Goal: Task Accomplishment & Management: Complete application form

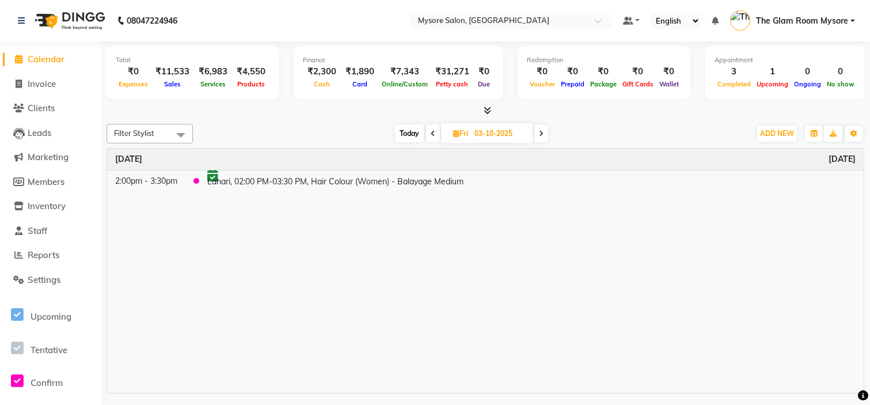
click at [64, 59] on span "Calendar" at bounding box center [46, 59] width 37 height 11
click at [538, 130] on span at bounding box center [541, 133] width 14 height 18
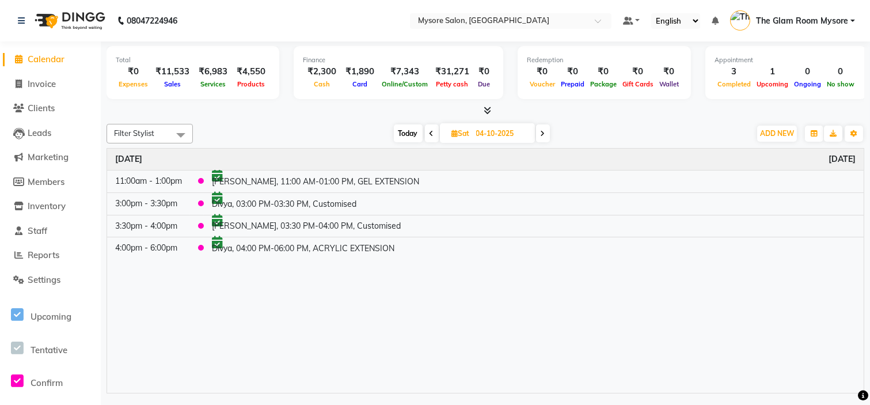
click at [541, 132] on icon at bounding box center [543, 133] width 5 height 7
type input "05-10-2025"
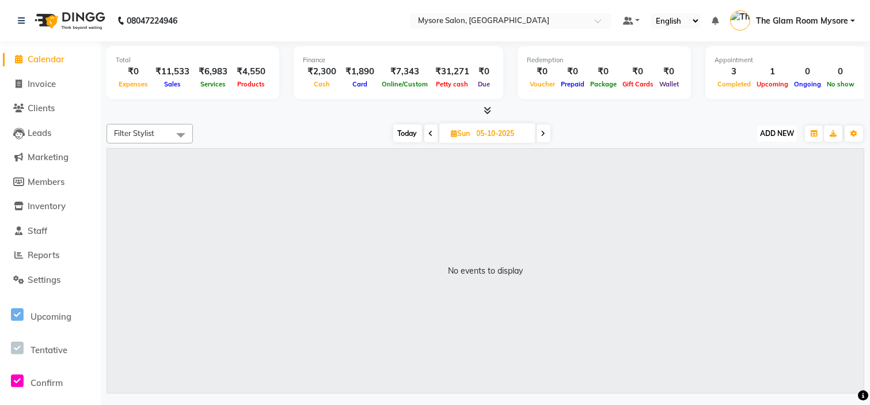
click at [784, 132] on span "ADD NEW" at bounding box center [777, 133] width 34 height 9
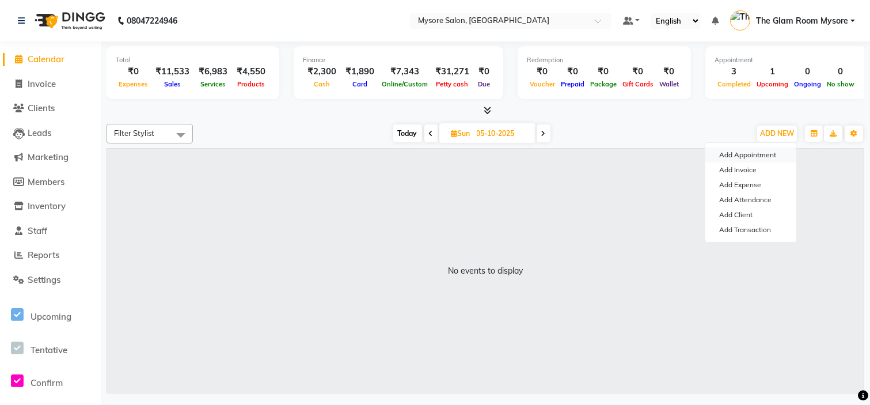
click at [735, 151] on button "Add Appointment" at bounding box center [750, 154] width 91 height 15
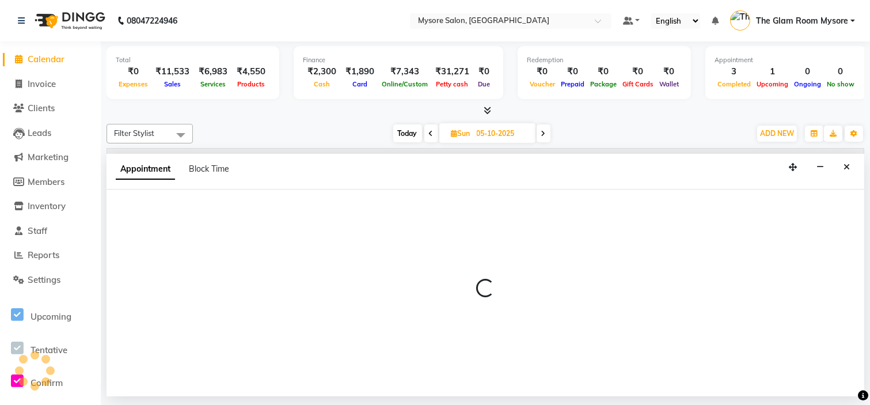
select select "540"
select select "tentative"
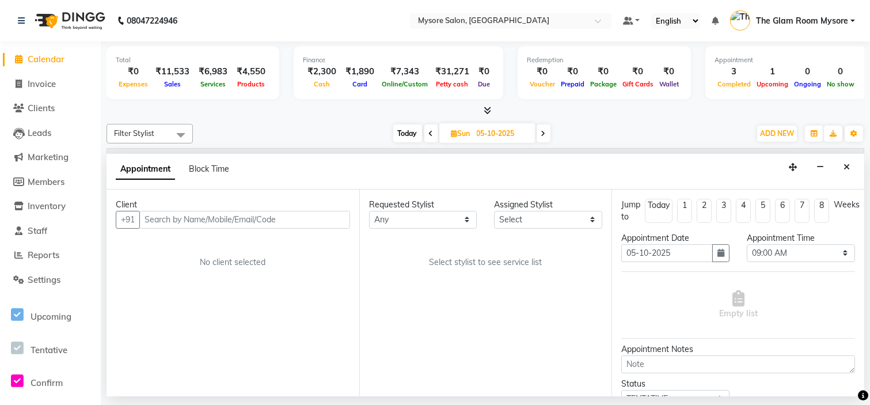
click at [283, 225] on input "text" at bounding box center [244, 220] width 211 height 18
type input "8217899549"
click at [339, 218] on span "Add Client" at bounding box center [326, 219] width 39 height 10
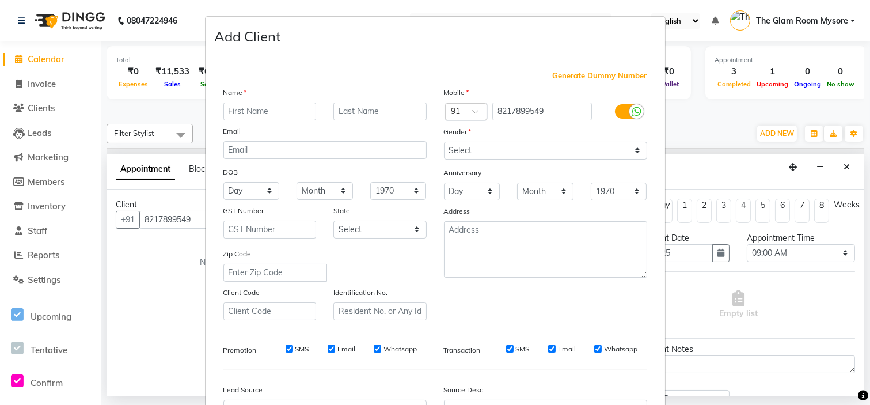
scroll to position [127, 0]
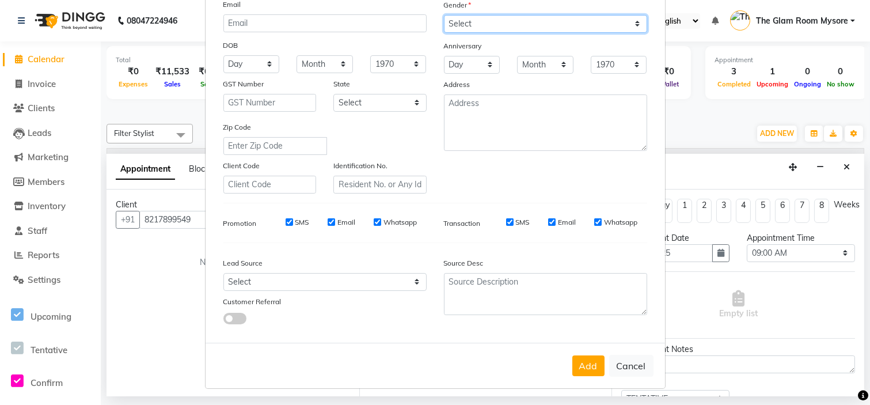
click at [571, 26] on select "Select [DEMOGRAPHIC_DATA] [DEMOGRAPHIC_DATA] Other Prefer Not To Say" at bounding box center [545, 24] width 203 height 18
select select "[DEMOGRAPHIC_DATA]"
click at [444, 15] on select "Select [DEMOGRAPHIC_DATA] [DEMOGRAPHIC_DATA] Other Prefer Not To Say" at bounding box center [545, 24] width 203 height 18
click at [800, 1] on ngb-modal-window "Add Client Generate Dummy Number Name Email DOB Day 01 02 03 04 05 06 07 08 09 …" at bounding box center [435, 202] width 870 height 405
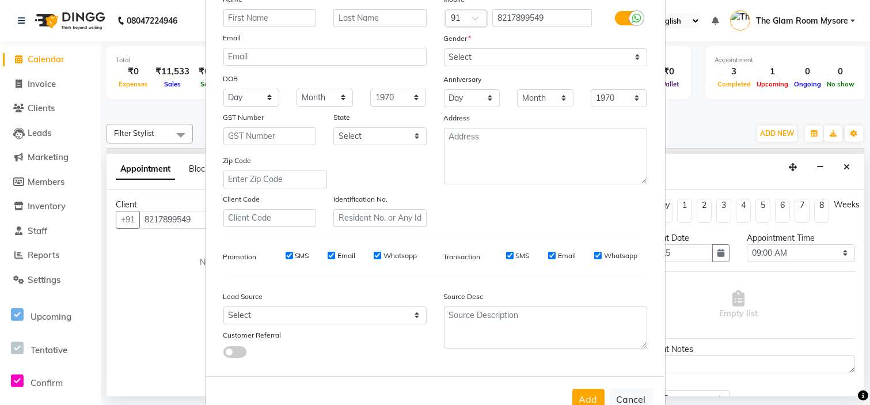
scroll to position [0, 0]
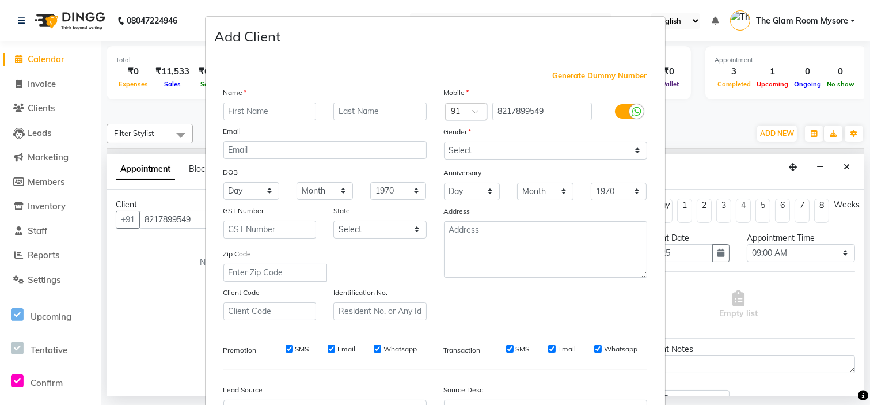
click at [709, 6] on ngb-modal-window "Add Client Generate Dummy Number Name Email DOB Day 01 02 03 04 05 06 07 08 09 …" at bounding box center [435, 202] width 870 height 405
click at [289, 114] on input "text" at bounding box center [269, 111] width 93 height 18
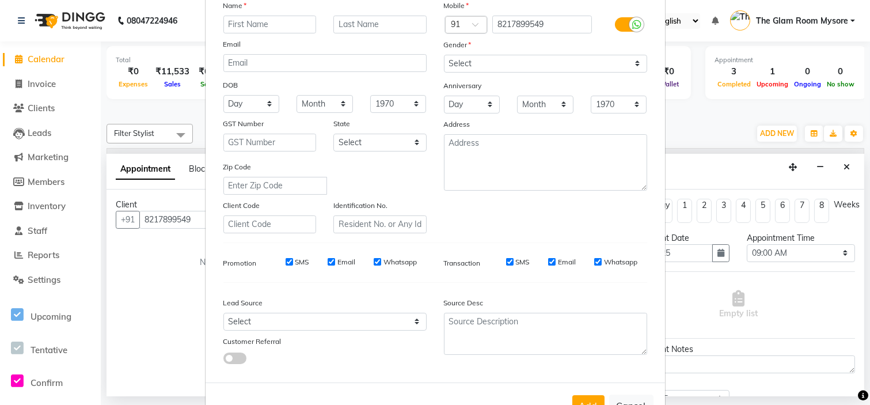
scroll to position [127, 0]
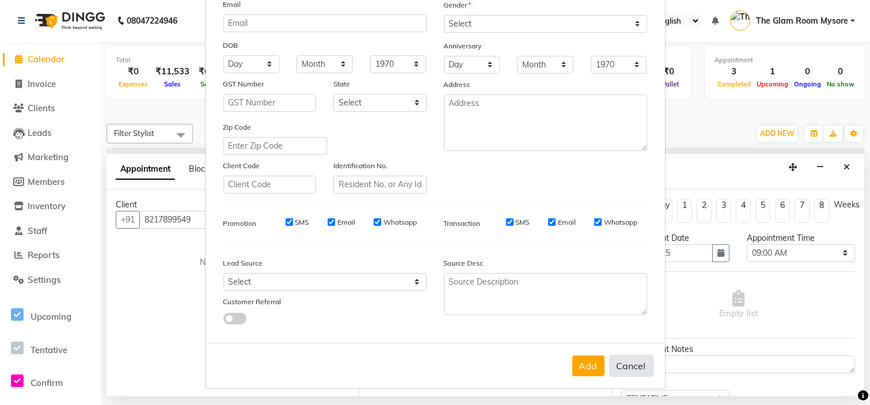
click at [638, 360] on button "Cancel" at bounding box center [631, 366] width 44 height 22
select select
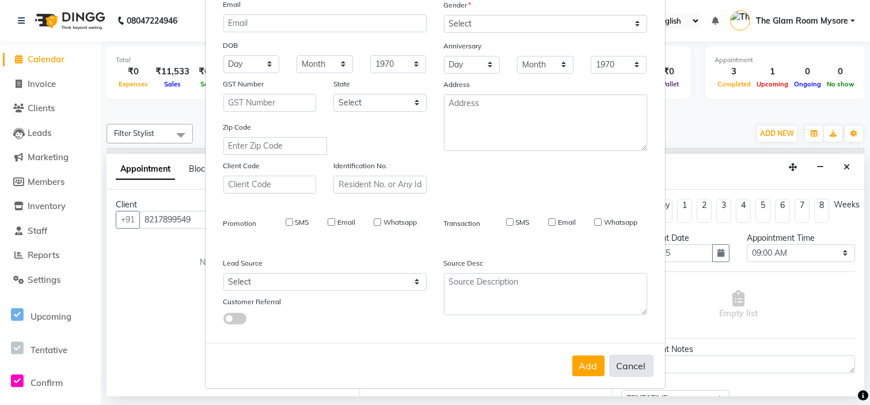
select select
checkbox input "false"
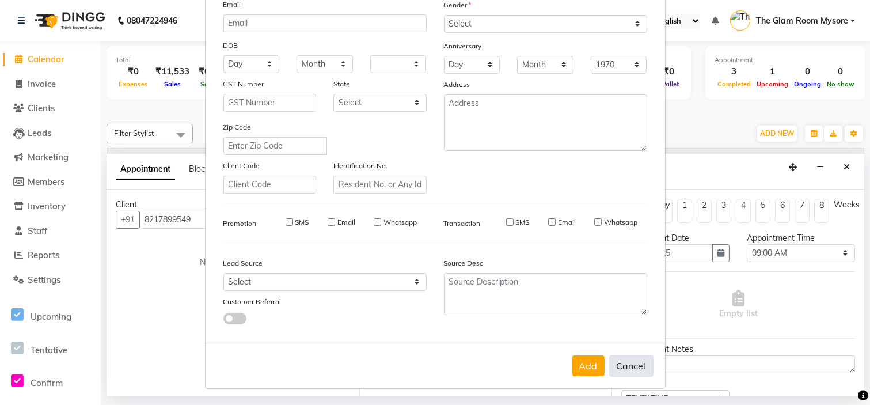
checkbox input "false"
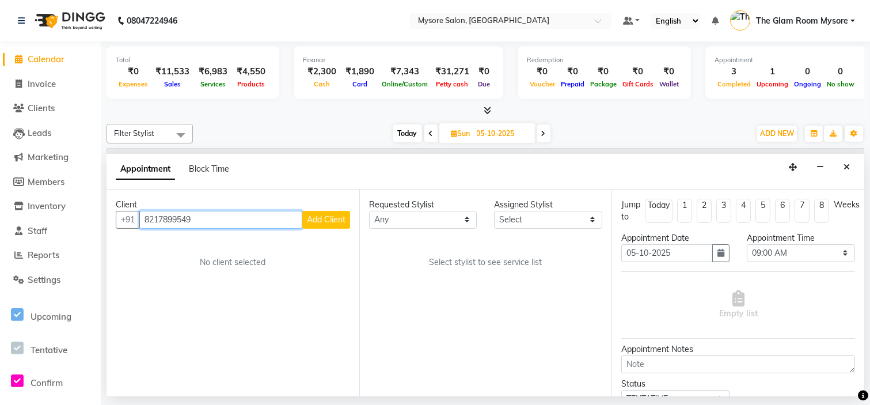
click at [285, 218] on input "8217899549" at bounding box center [220, 220] width 163 height 18
type input "8"
type input "814724764"
click at [336, 218] on span "Add Client" at bounding box center [326, 219] width 39 height 10
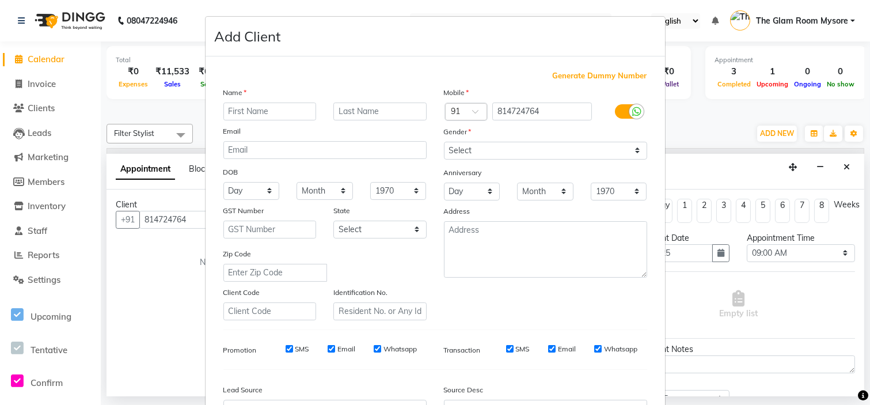
click at [277, 111] on input "text" at bounding box center [269, 111] width 93 height 18
type input "[PERSON_NAME]"
click at [497, 144] on select "Select [DEMOGRAPHIC_DATA] [DEMOGRAPHIC_DATA] Other Prefer Not To Say" at bounding box center [545, 151] width 203 height 18
select select "[DEMOGRAPHIC_DATA]"
click at [444, 142] on select "Select [DEMOGRAPHIC_DATA] [DEMOGRAPHIC_DATA] Other Prefer Not To Say" at bounding box center [545, 151] width 203 height 18
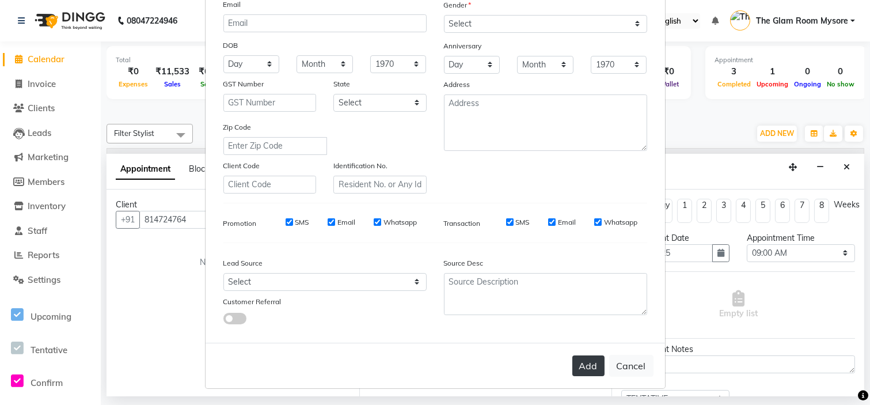
click at [586, 370] on button "Add" at bounding box center [588, 365] width 32 height 21
select select
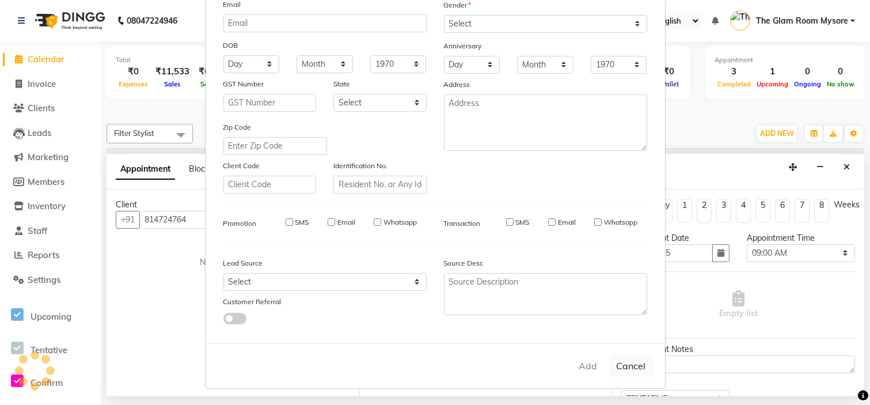
select select
checkbox input "false"
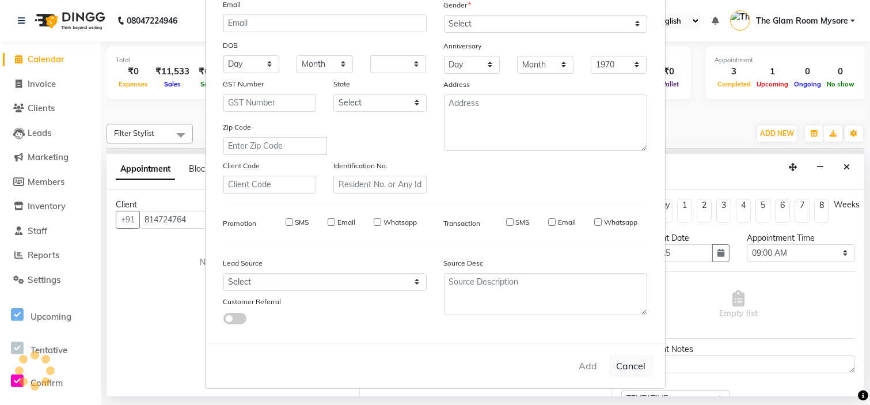
checkbox input "false"
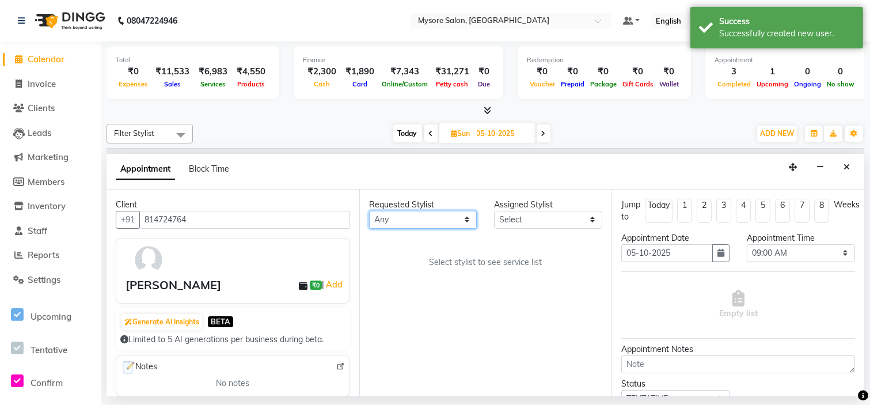
click at [448, 217] on select "Any [PERSON_NAME] [PERSON_NAME] [PERSON_NAME] [PERSON_NAME] [PERSON_NAME] [PERS…" at bounding box center [423, 220] width 108 height 18
select select "63165"
click at [369, 211] on select "Any [PERSON_NAME] [PERSON_NAME] [PERSON_NAME] [PERSON_NAME] [PERSON_NAME] [PERS…" at bounding box center [423, 220] width 108 height 18
select select "63165"
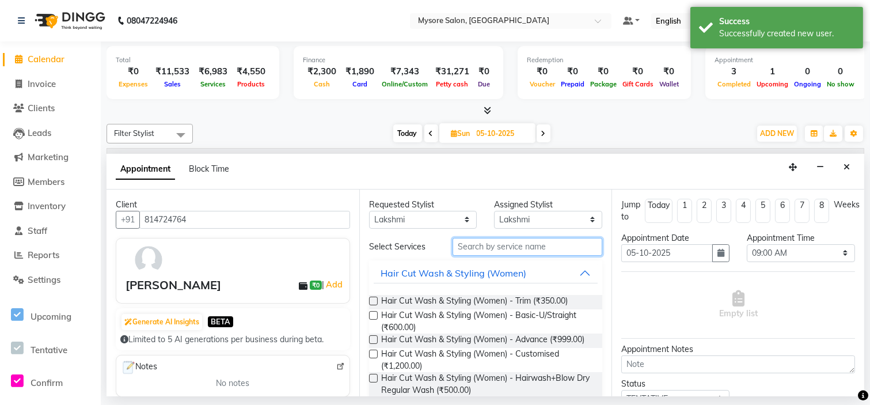
click at [515, 245] on input "text" at bounding box center [528, 247] width 150 height 18
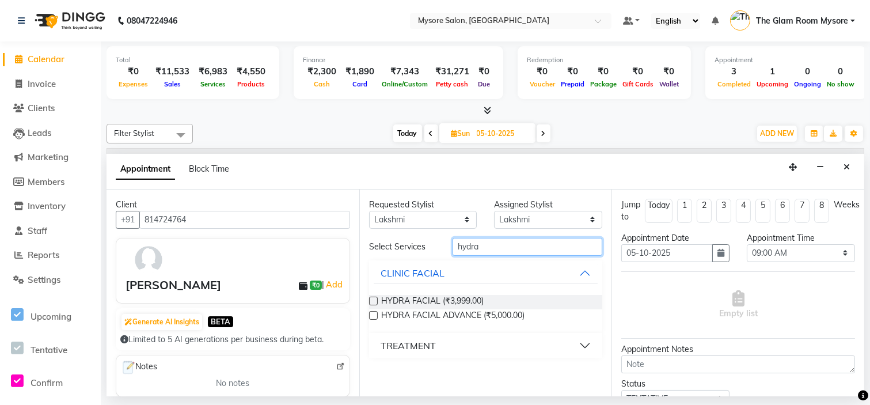
type input "hydra"
click at [379, 297] on div "HYDRA FACIAL (₹3,999.00)" at bounding box center [486, 302] width 234 height 14
click at [373, 298] on label at bounding box center [373, 301] width 9 height 9
click at [373, 298] on input "checkbox" at bounding box center [372, 301] width 7 height 7
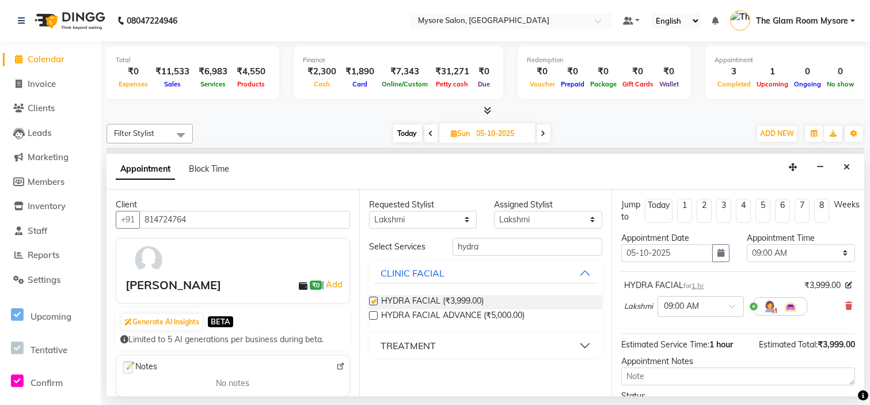
checkbox input "false"
click at [712, 307] on input "text" at bounding box center [689, 305] width 51 height 12
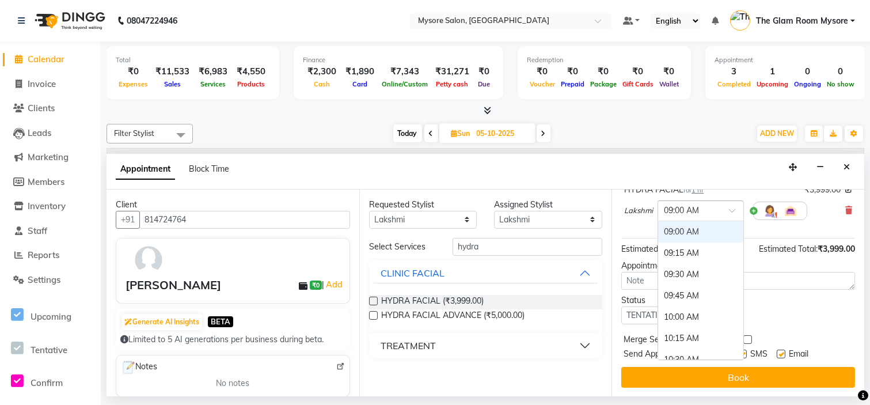
click at [730, 212] on span at bounding box center [736, 214] width 14 height 12
click at [694, 233] on div "04:00 PM" at bounding box center [700, 227] width 85 height 21
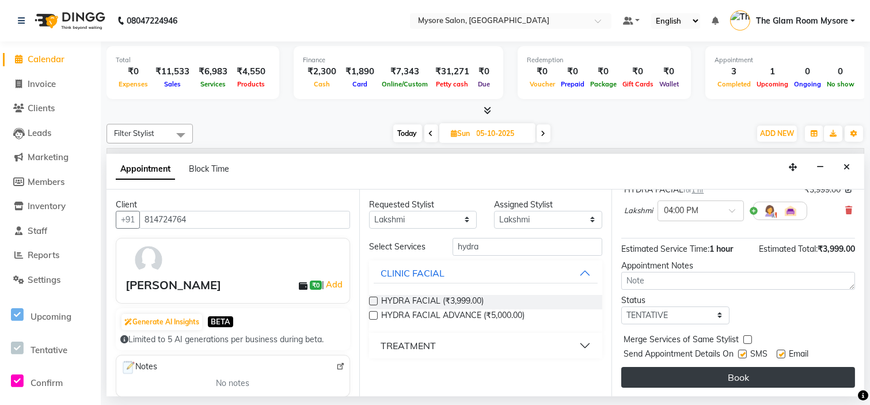
click at [800, 377] on button "Book" at bounding box center [738, 377] width 234 height 21
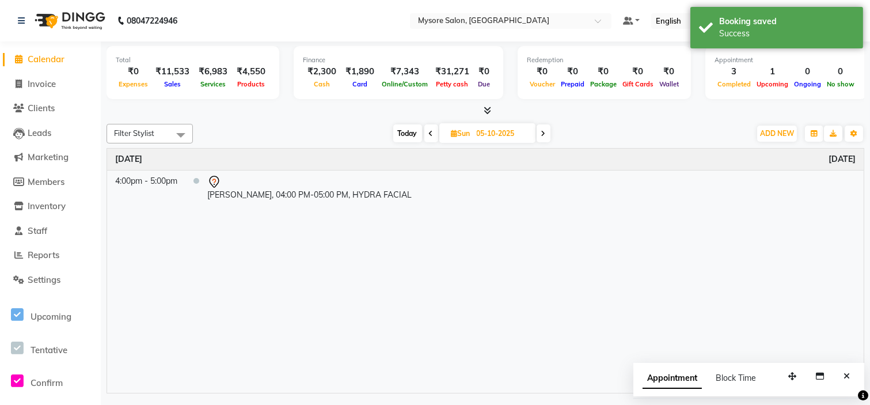
click at [85, 56] on link "Calendar" at bounding box center [50, 59] width 95 height 13
click at [56, 64] on link "Calendar" at bounding box center [50, 59] width 95 height 13
click at [269, 9] on nav "08047224946 Select Location × Mysore Salon, Mysore Default Panel My Panel Engli…" at bounding box center [435, 20] width 870 height 41
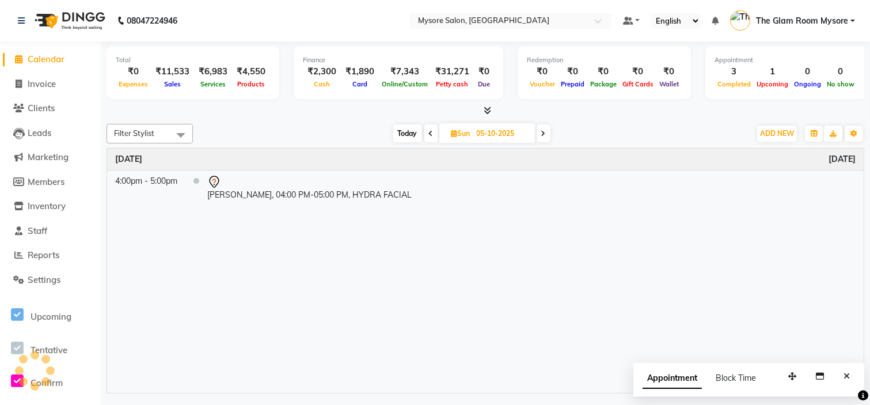
click at [72, 56] on link "Calendar" at bounding box center [50, 59] width 95 height 13
click at [62, 69] on li "Calendar" at bounding box center [50, 59] width 101 height 25
click at [430, 135] on icon at bounding box center [431, 133] width 5 height 7
type input "04-10-2025"
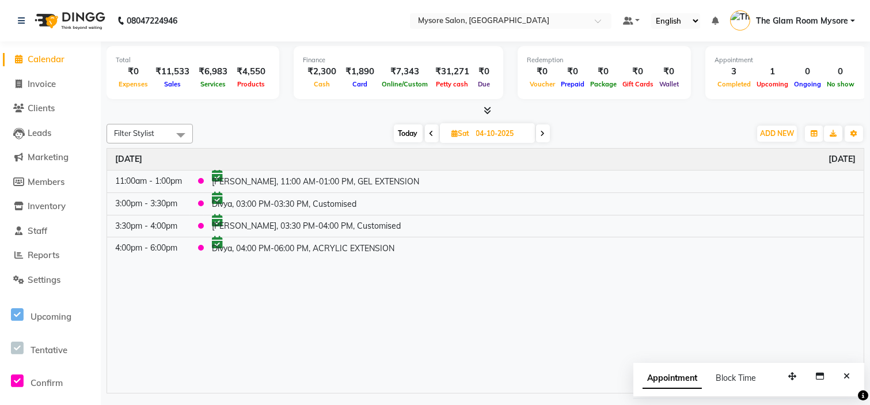
click at [341, 25] on nav "08047224946 Select Location × Mysore Salon, Mysore Default Panel My Panel Engli…" at bounding box center [435, 20] width 870 height 41
click at [360, 20] on nav "08047224946 Select Location × Mysore Salon, Mysore Default Panel My Panel Engli…" at bounding box center [435, 20] width 870 height 41
click at [252, 128] on div "[DATE] [DATE]" at bounding box center [472, 133] width 546 height 17
